Goal: Book appointment/travel/reservation

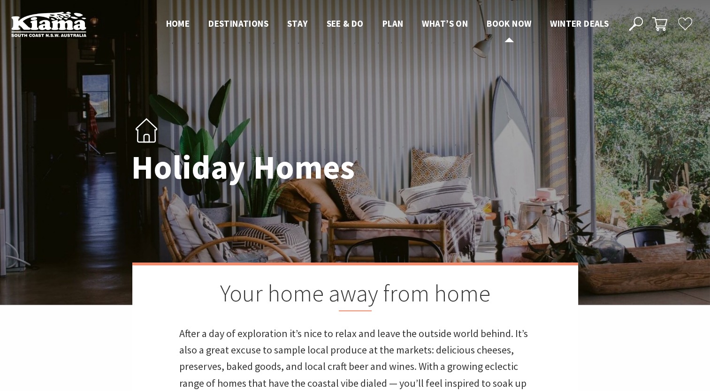
click at [504, 25] on span "Book now" at bounding box center [509, 23] width 45 height 11
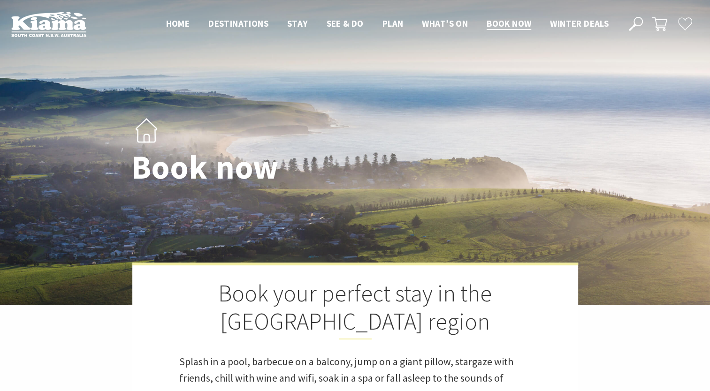
select select "3"
select select "2"
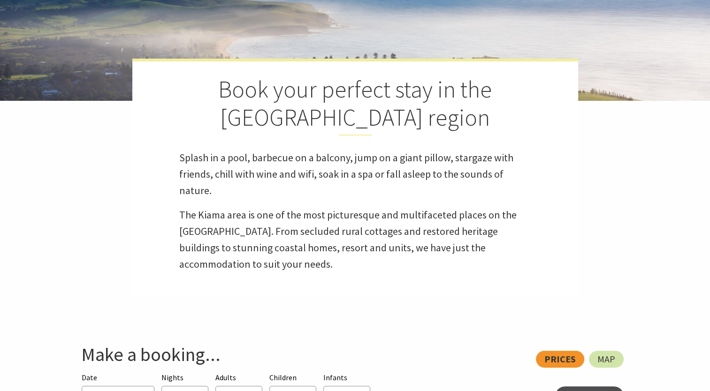
scroll to position [199, 0]
